Goal: Task Accomplishment & Management: Complete application form

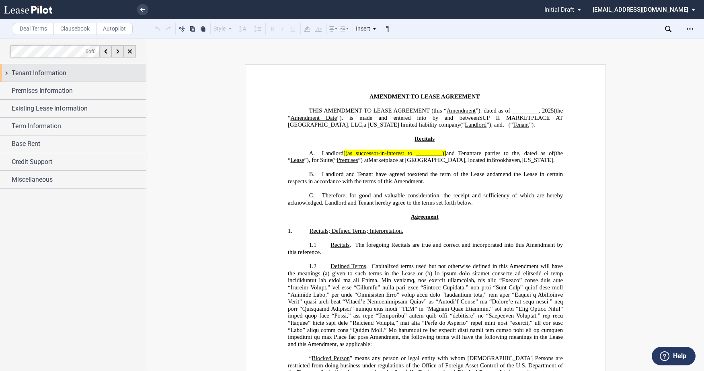
click at [15, 71] on span "Tenant Information" at bounding box center [39, 73] width 55 height 10
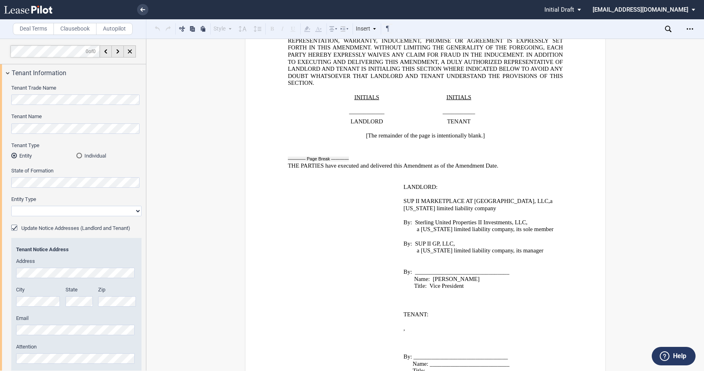
scroll to position [1810, 0]
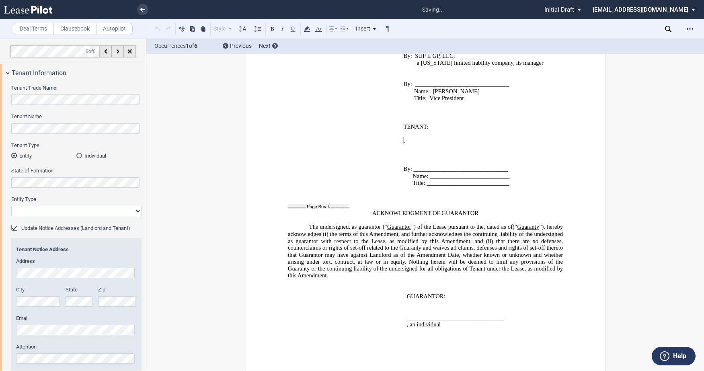
click at [137, 211] on select "Corporation Limited Liability Company General Partnership Limited Partnership O…" at bounding box center [76, 211] width 130 height 10
select select "corporation"
click at [11, 206] on select "Corporation Limited Liability Company General Partnership Limited Partnership O…" at bounding box center [76, 211] width 130 height 10
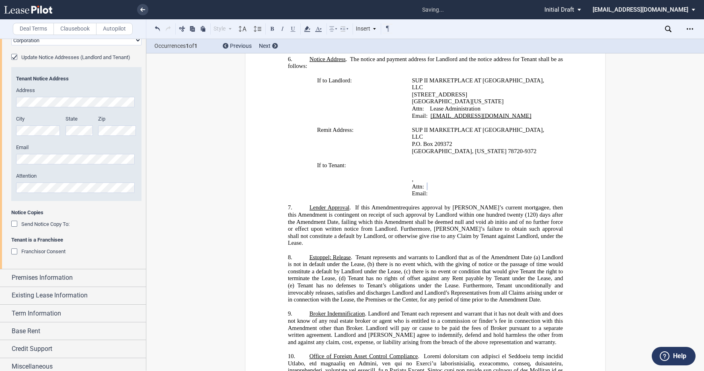
scroll to position [176, 0]
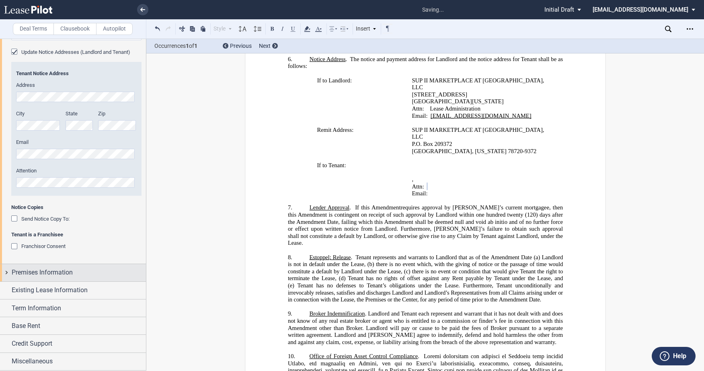
click at [7, 273] on div "Premises Information" at bounding box center [73, 272] width 146 height 17
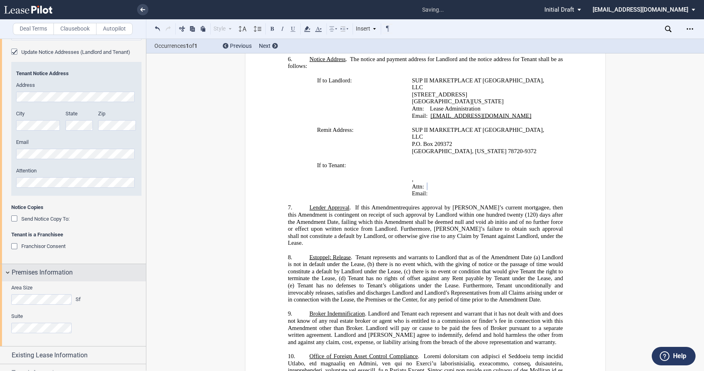
scroll to position [241, 0]
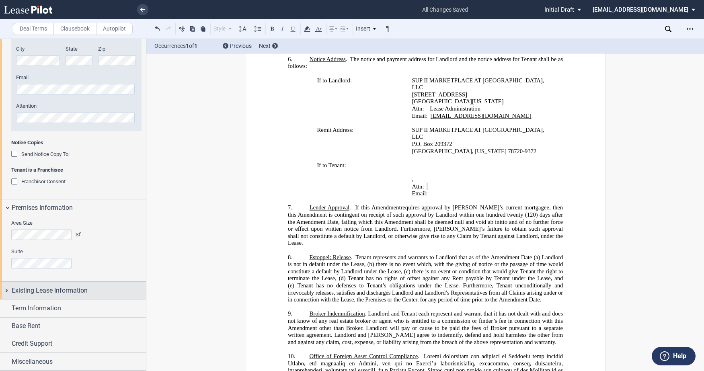
click at [12, 290] on span "Existing Lease Information" at bounding box center [50, 291] width 76 height 10
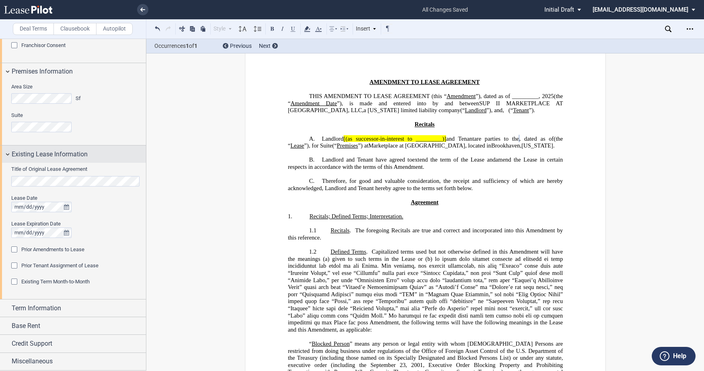
scroll to position [0, 0]
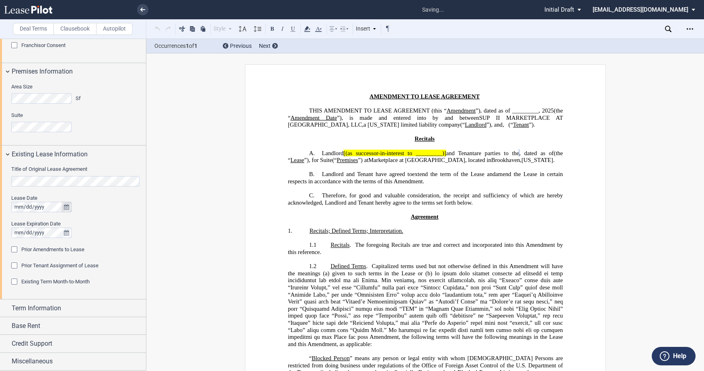
click at [63, 207] on button "true" at bounding box center [67, 207] width 10 height 10
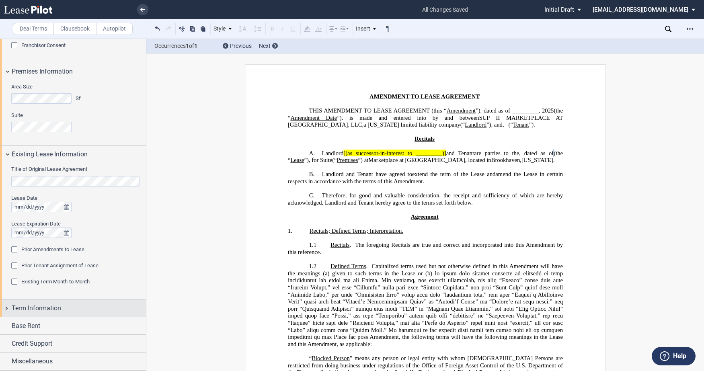
click at [10, 304] on div "Term Information" at bounding box center [73, 308] width 146 height 17
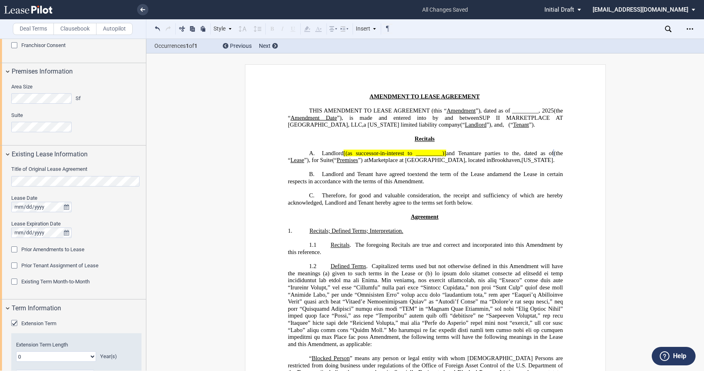
scroll to position [478, 0]
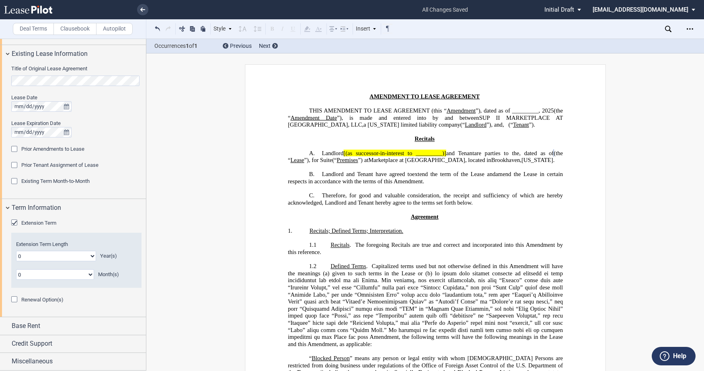
click at [90, 258] on select "0 1 2 3 4 5 6 7 8 9 10 11 12 13 14 15 16 17 18 19 20" at bounding box center [56, 256] width 80 height 10
click at [16, 251] on select "0 1 2 3 4 5 6 7 8 9 10 11 12 13 14 15 16 17 18 19 20" at bounding box center [56, 256] width 80 height 10
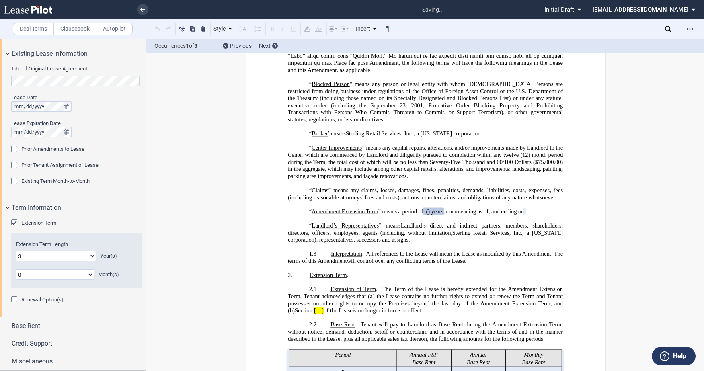
scroll to position [320, 0]
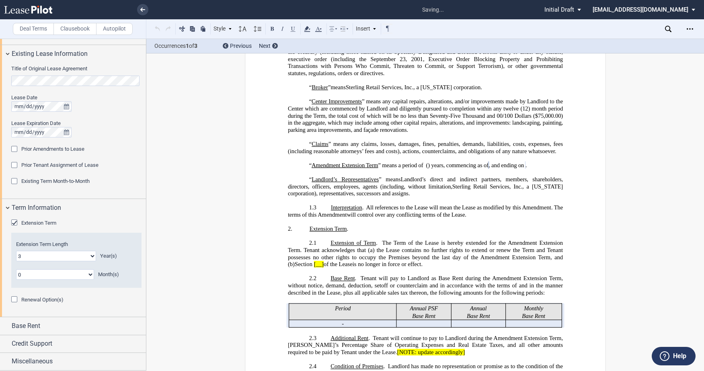
click at [97, 259] on div "0 1 2 3 4 5 6 7 8 9 10 11 12 13 14 15 16 17 18 19 20 Year(s)" at bounding box center [76, 256] width 121 height 10
click at [91, 256] on select "0 1 2 3 4 5 6 7 8 9 10 11 12 13 14 15 16 17 18 19 20" at bounding box center [56, 256] width 80 height 10
select select "number:10"
click at [16, 251] on select "0 1 2 3 4 5 6 7 8 9 10 11 12 13 14 15 16 17 18 19 20" at bounding box center [56, 256] width 80 height 10
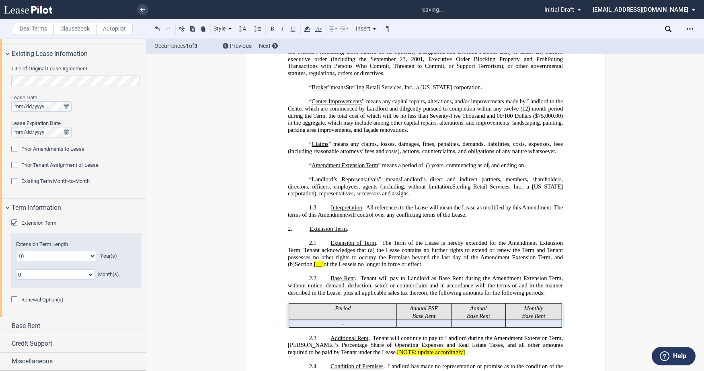
click at [9, 325] on div "Base Rent" at bounding box center [73, 325] width 146 height 17
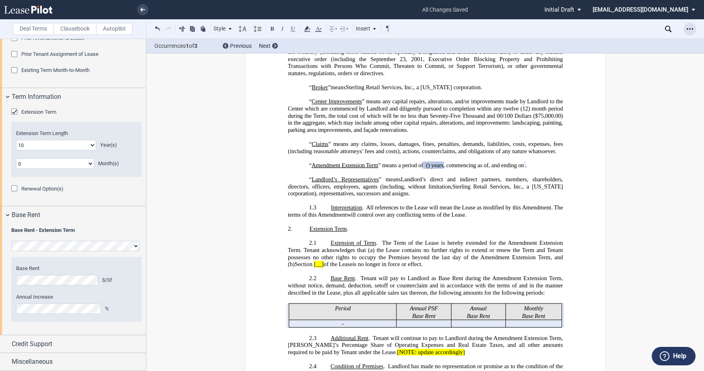
click at [692, 27] on icon "Open Lease options menu" at bounding box center [690, 29] width 6 height 6
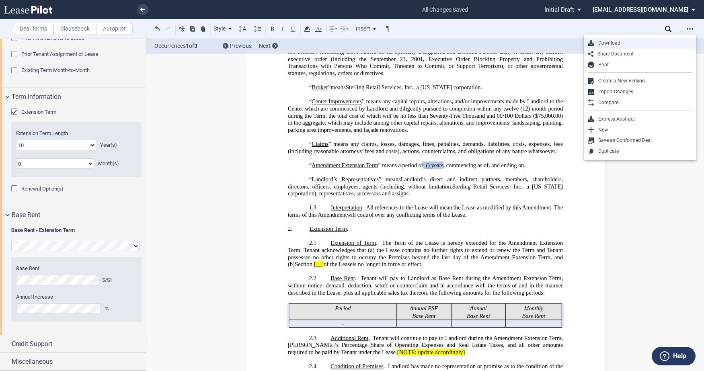
click at [613, 41] on div "Download" at bounding box center [643, 43] width 98 height 7
